Goal: Answer question/provide support: Answer question/provide support

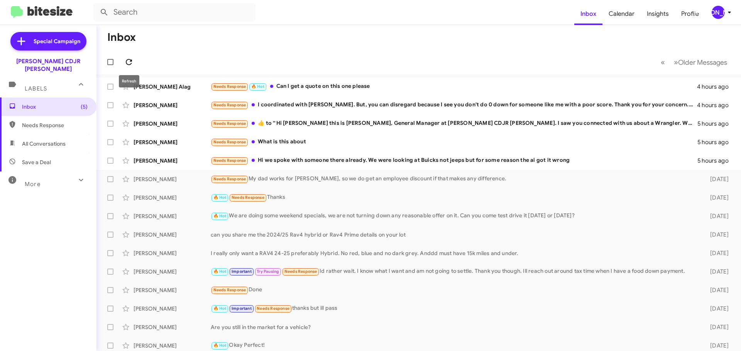
click at [130, 57] on button at bounding box center [128, 61] width 15 height 15
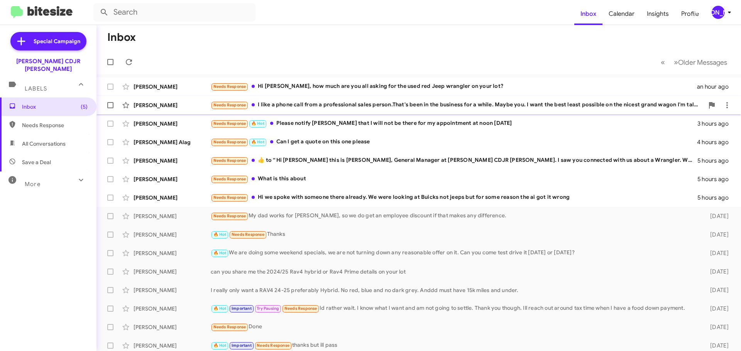
click at [313, 111] on div "[PERSON_NAME] Needs Response I like a phone call from a professional sales pers…" at bounding box center [419, 105] width 632 height 15
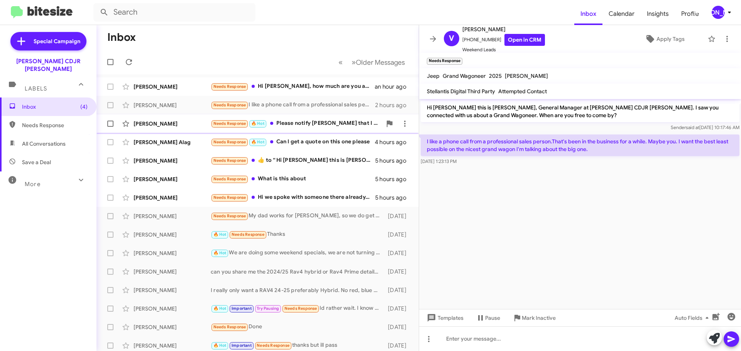
click at [311, 128] on div "Needs Response 🔥 Hot Please notify [PERSON_NAME] that I will not be there for m…" at bounding box center [296, 123] width 171 height 9
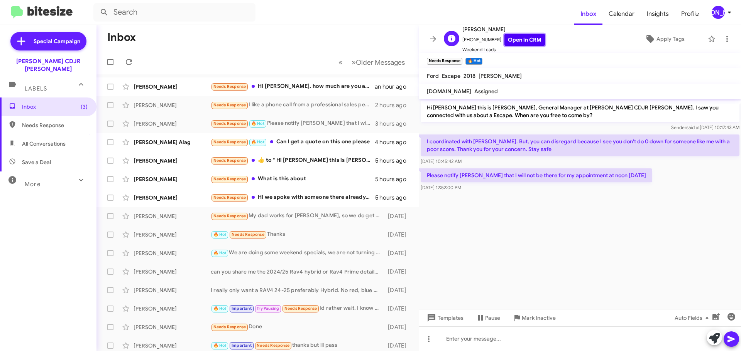
click at [506, 36] on link "Open in CRM" at bounding box center [524, 40] width 41 height 12
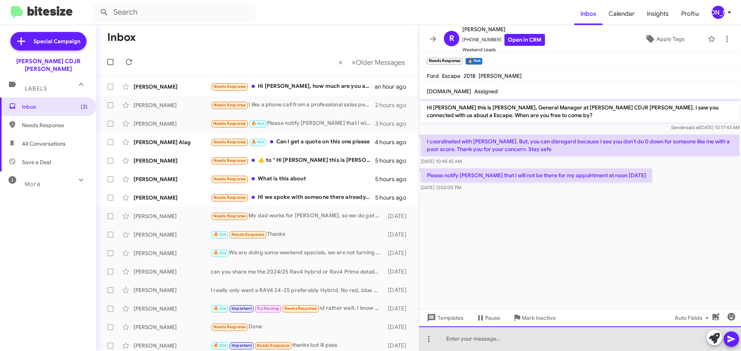
click at [498, 336] on div at bounding box center [580, 339] width 322 height 25
